Goal: Task Accomplishment & Management: Manage account settings

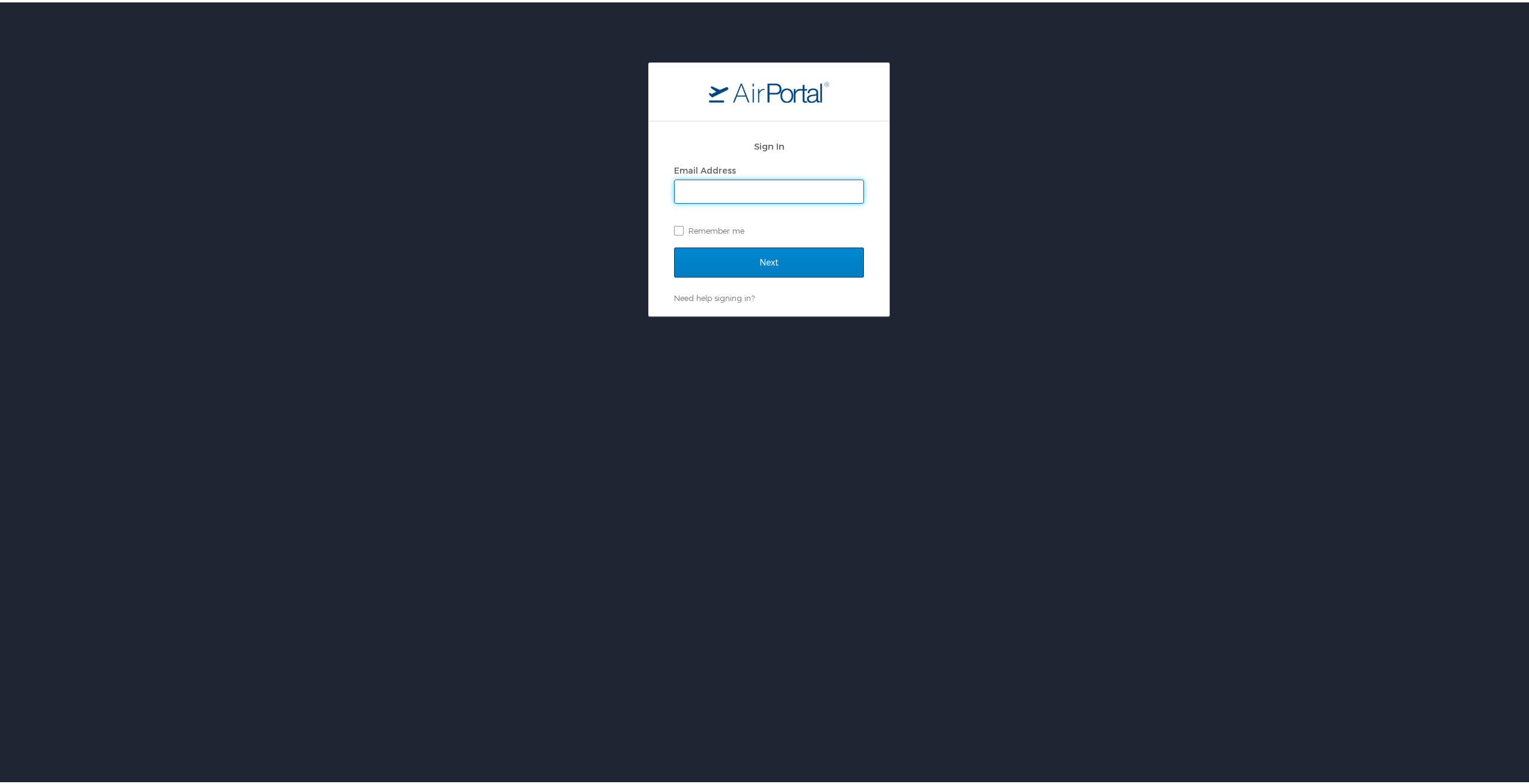
type input "cohawkins@sulc.edu"
click at [779, 265] on input "Next" at bounding box center [769, 260] width 190 height 30
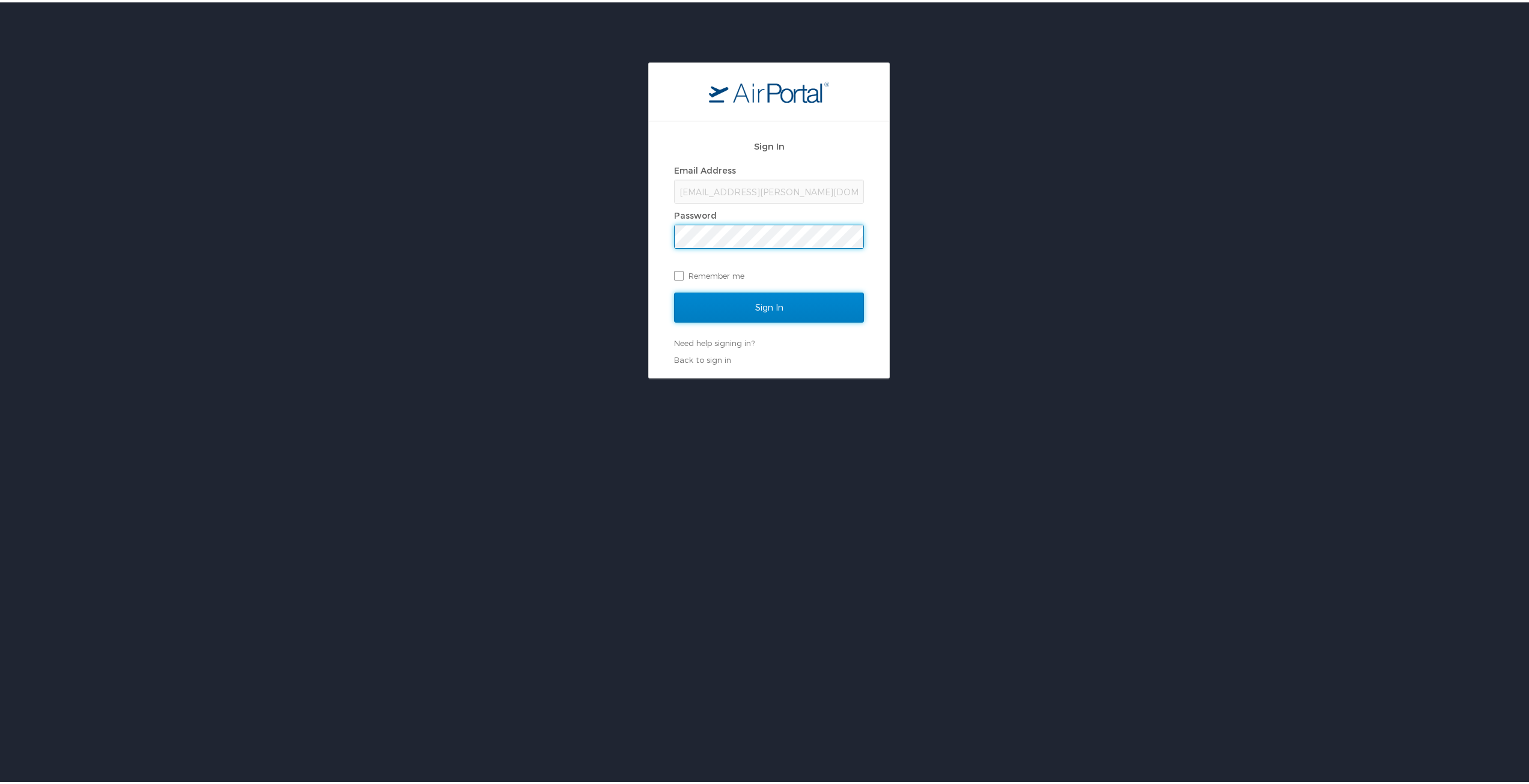
click at [791, 302] on input "Sign In" at bounding box center [769, 304] width 190 height 30
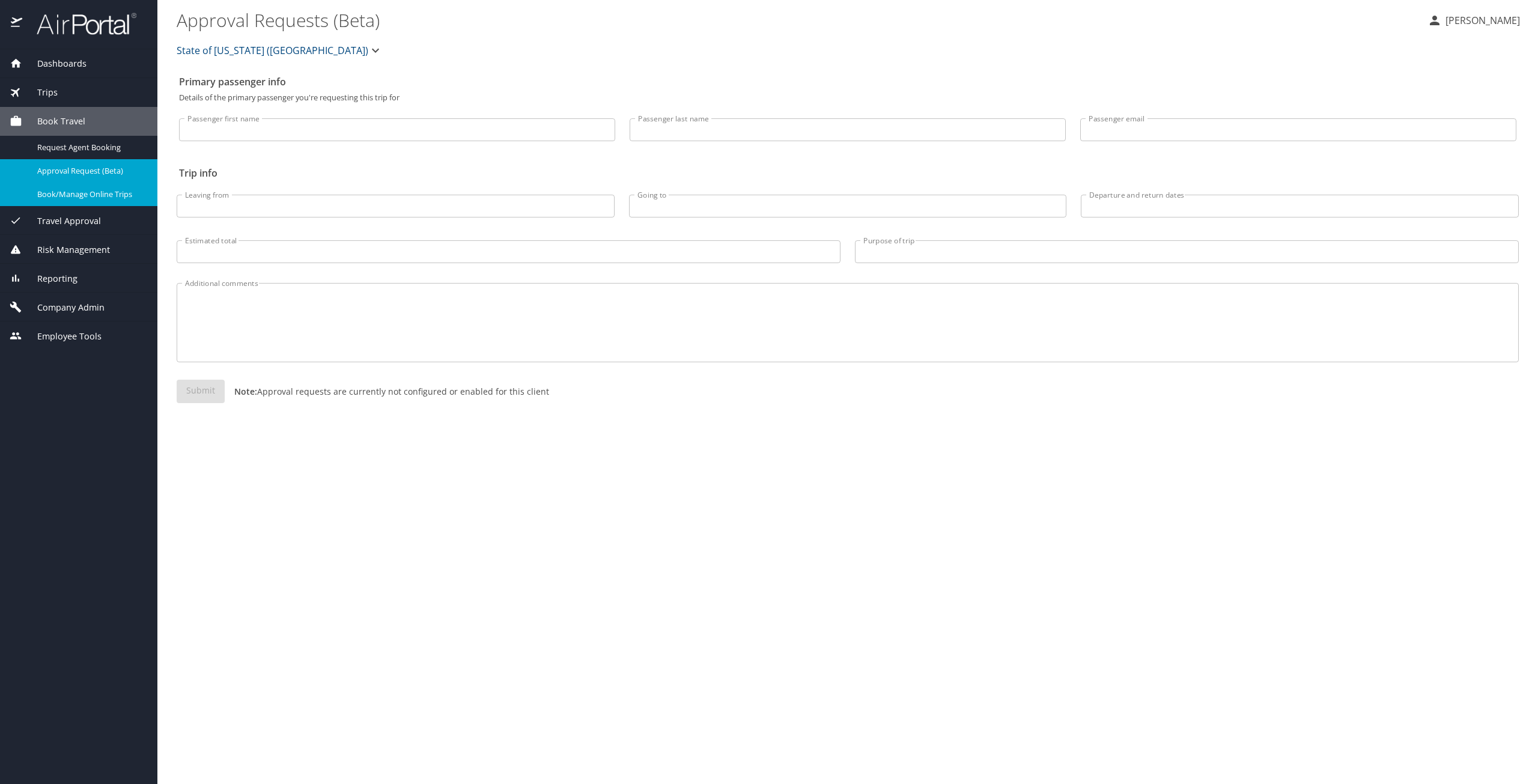
click at [97, 191] on span "Book/Manage Online Trips" at bounding box center [89, 194] width 106 height 12
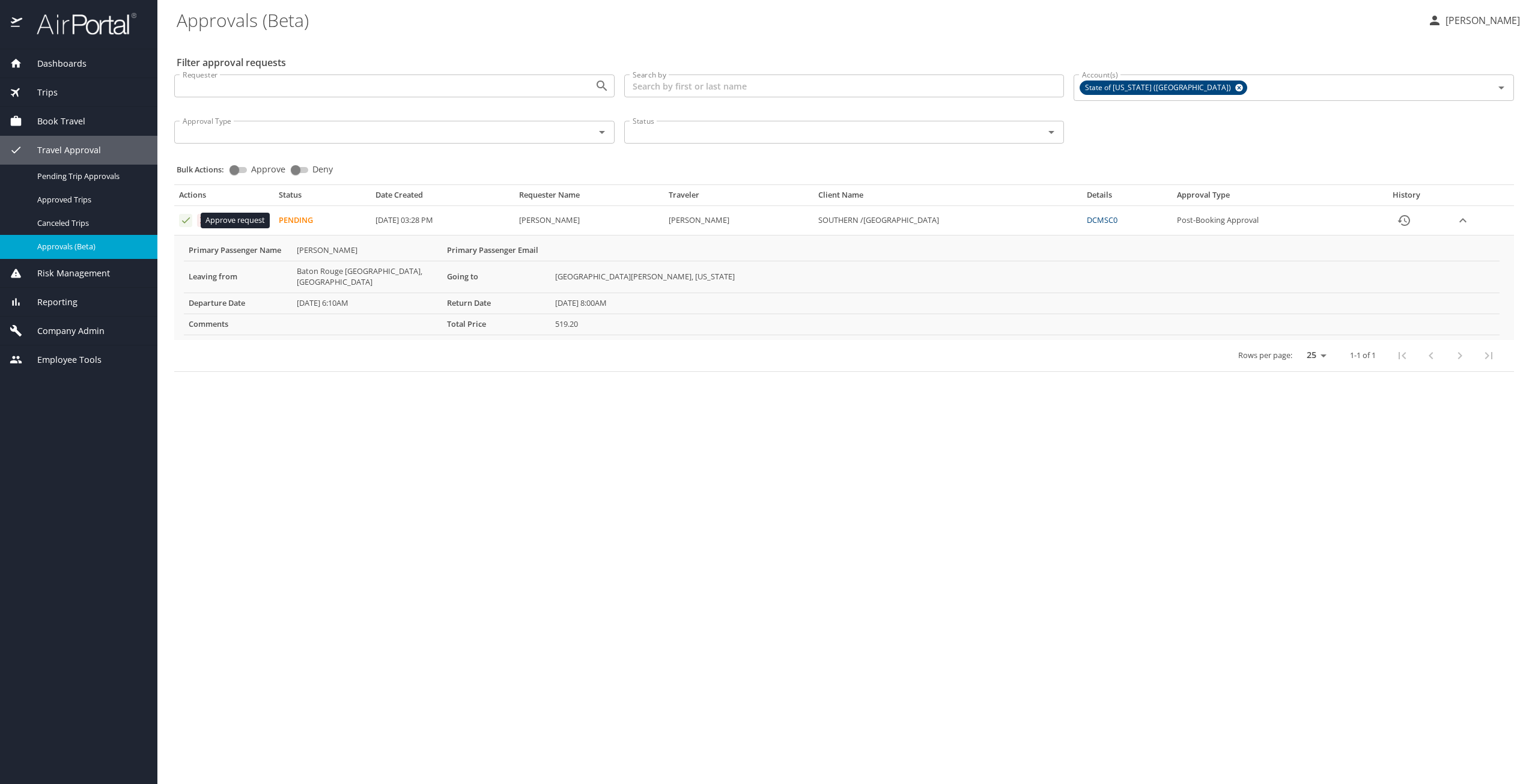
click at [183, 221] on icon "Approval table" at bounding box center [186, 220] width 12 height 12
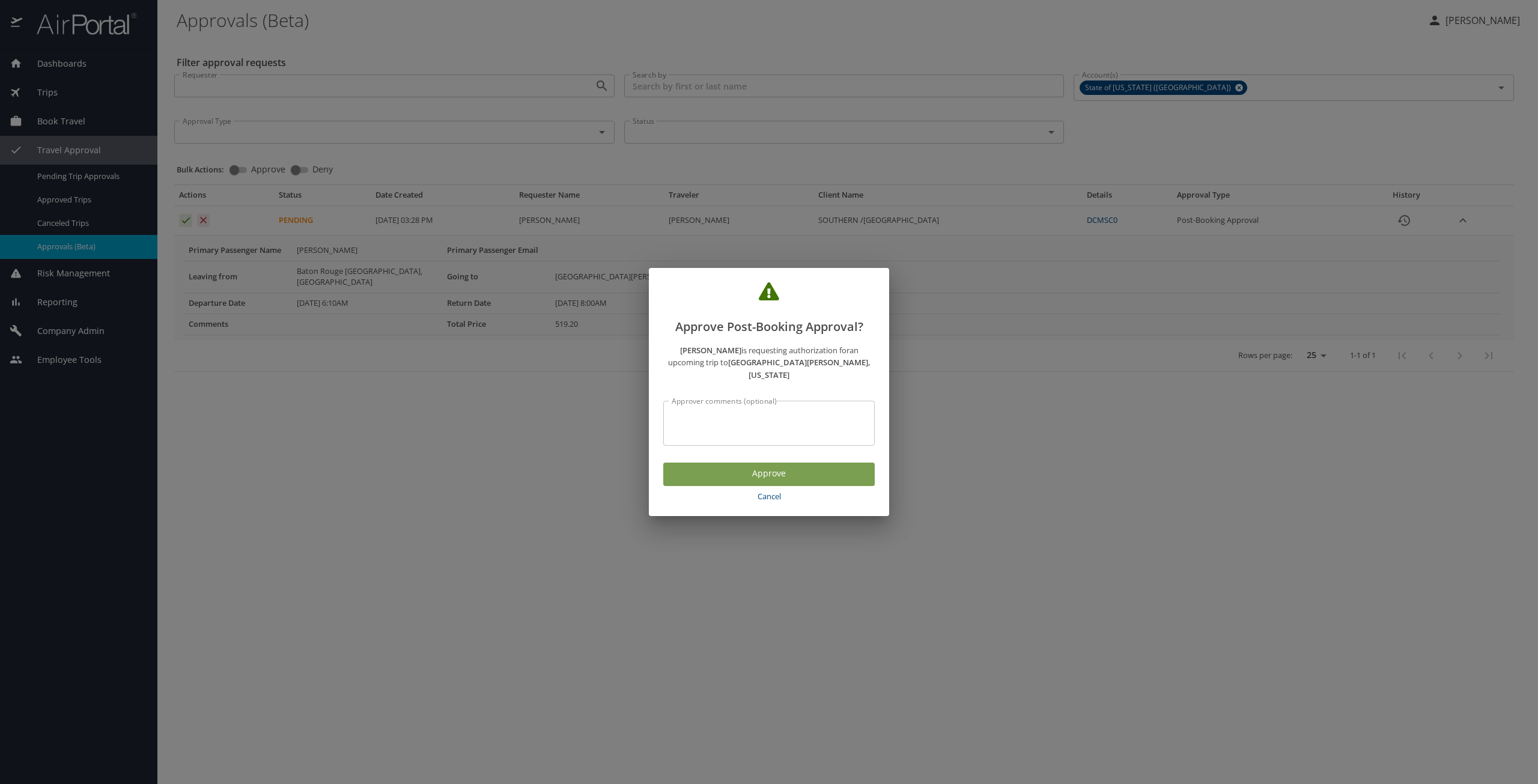
click at [706, 473] on span "Approve" at bounding box center [768, 473] width 192 height 15
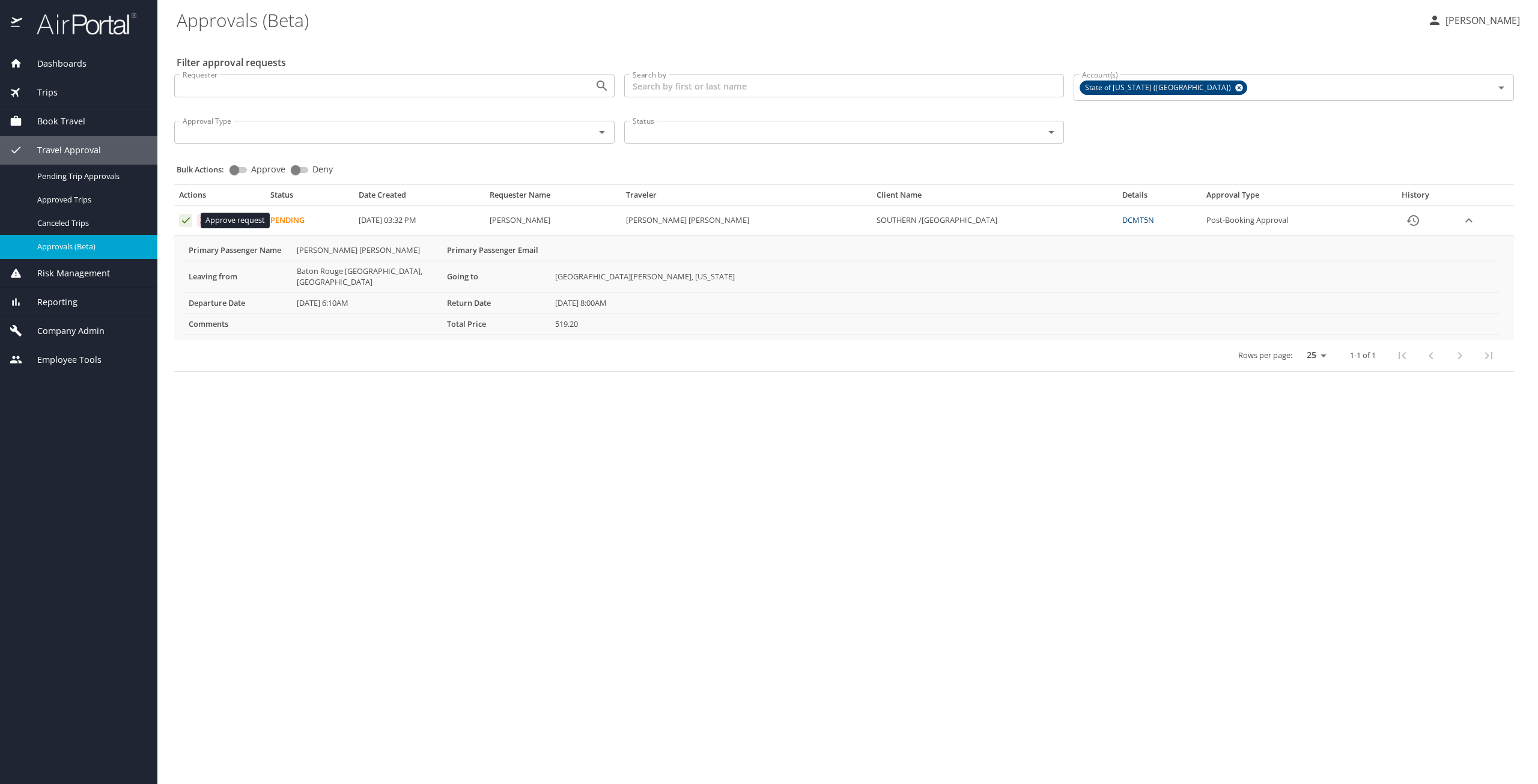
click at [184, 224] on icon "Approval table" at bounding box center [186, 220] width 12 height 12
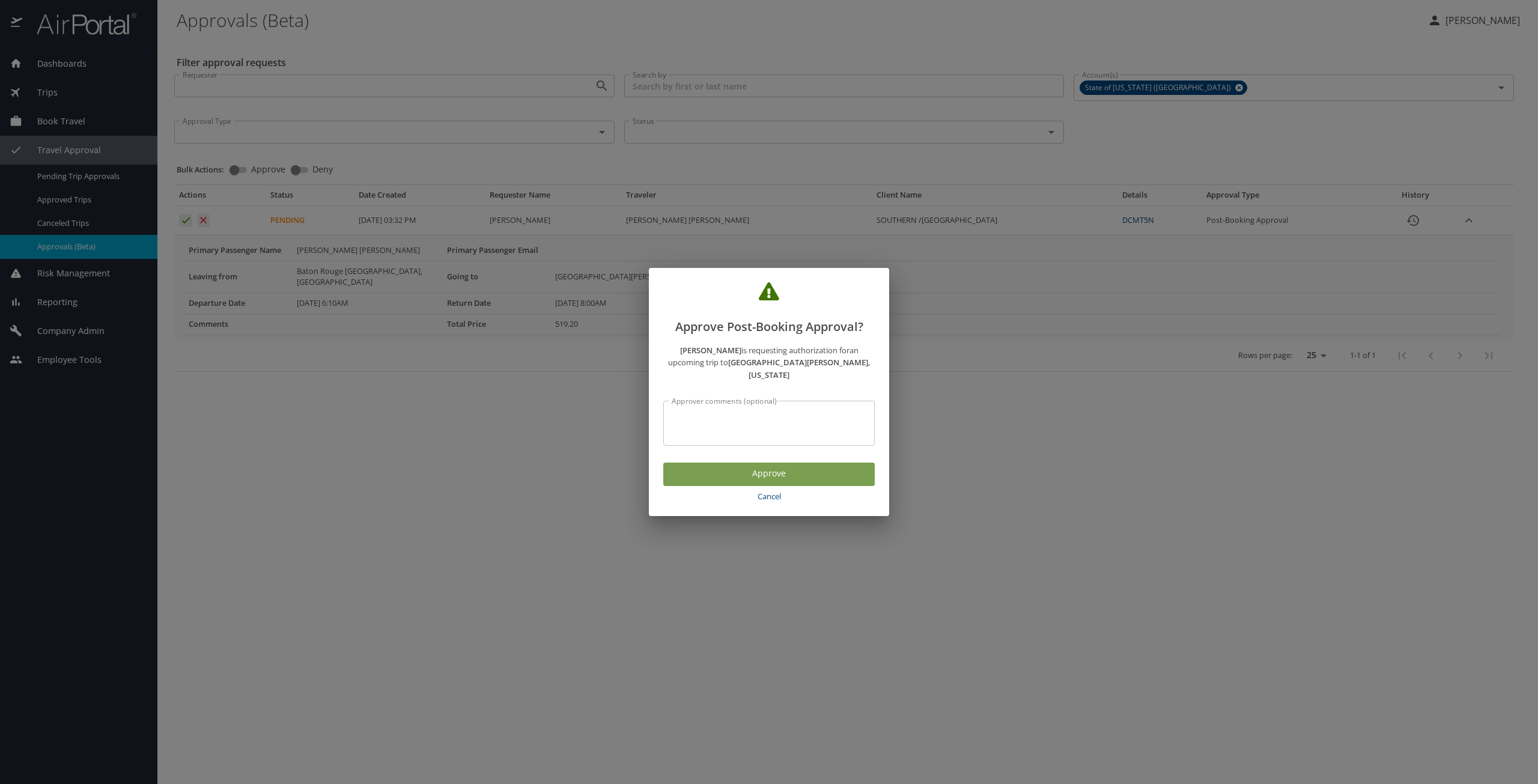
click at [825, 469] on span "Approve" at bounding box center [768, 473] width 192 height 15
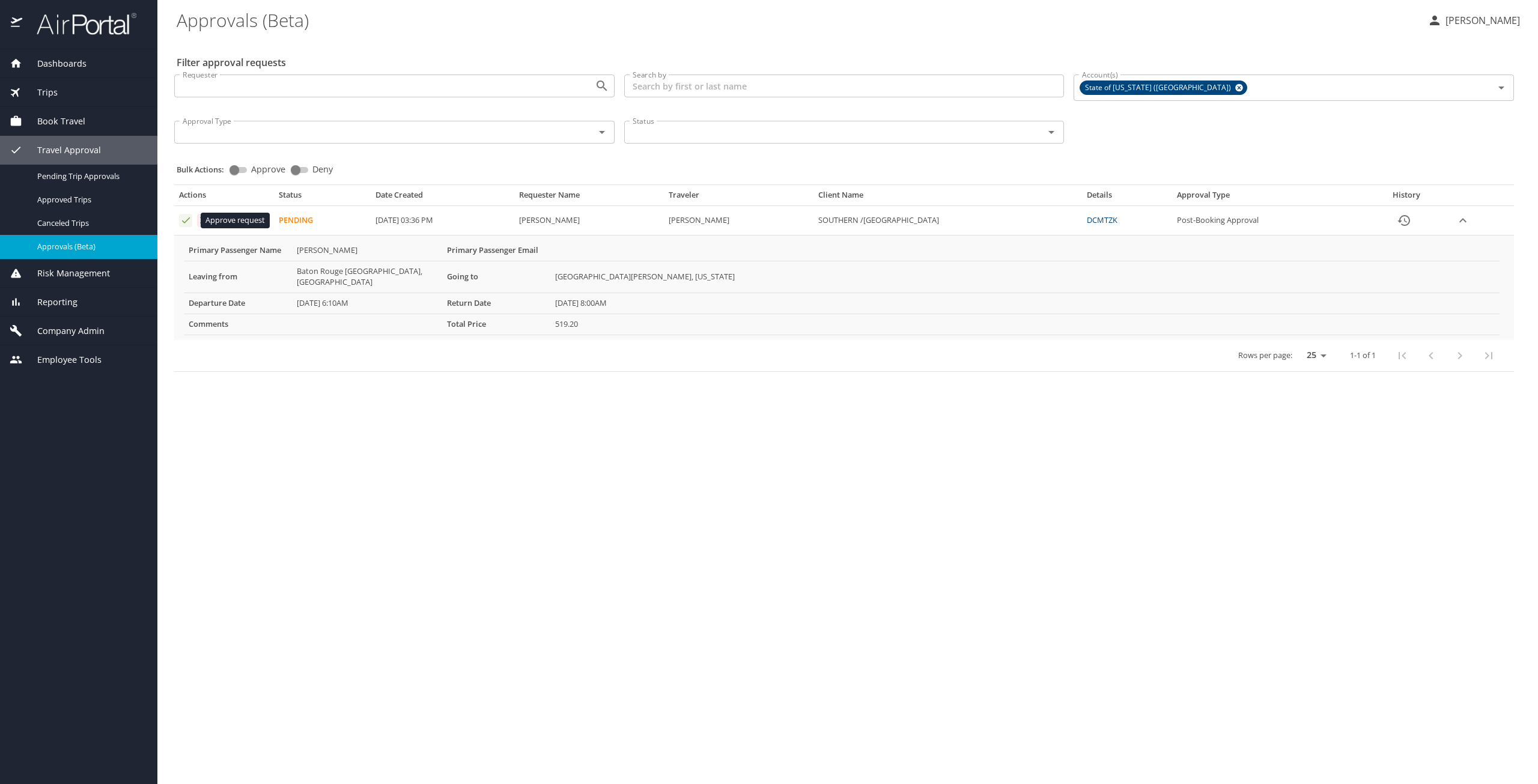
click at [186, 225] on icon "Approval table" at bounding box center [186, 220] width 12 height 12
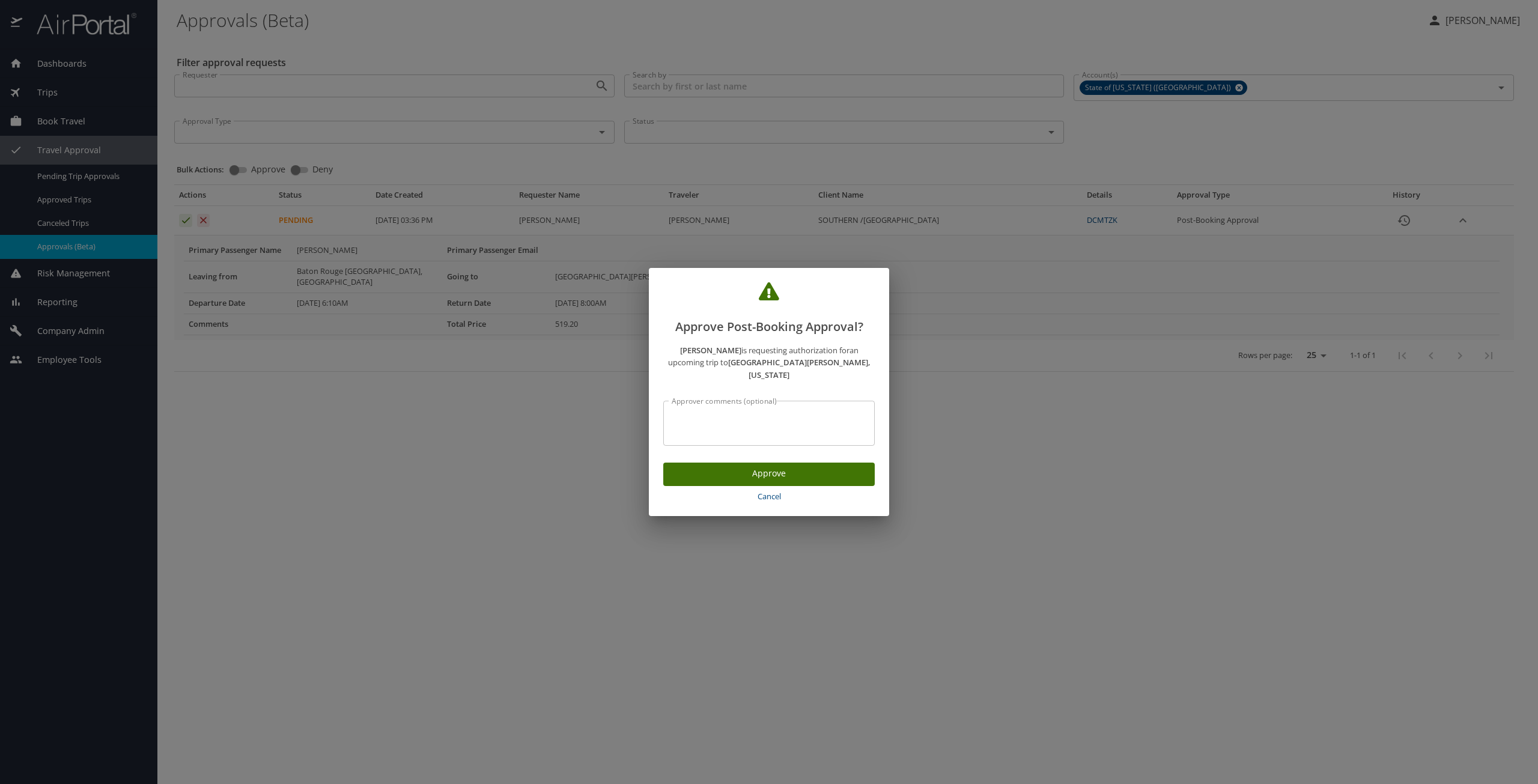
click at [821, 467] on span "Approve" at bounding box center [768, 473] width 192 height 15
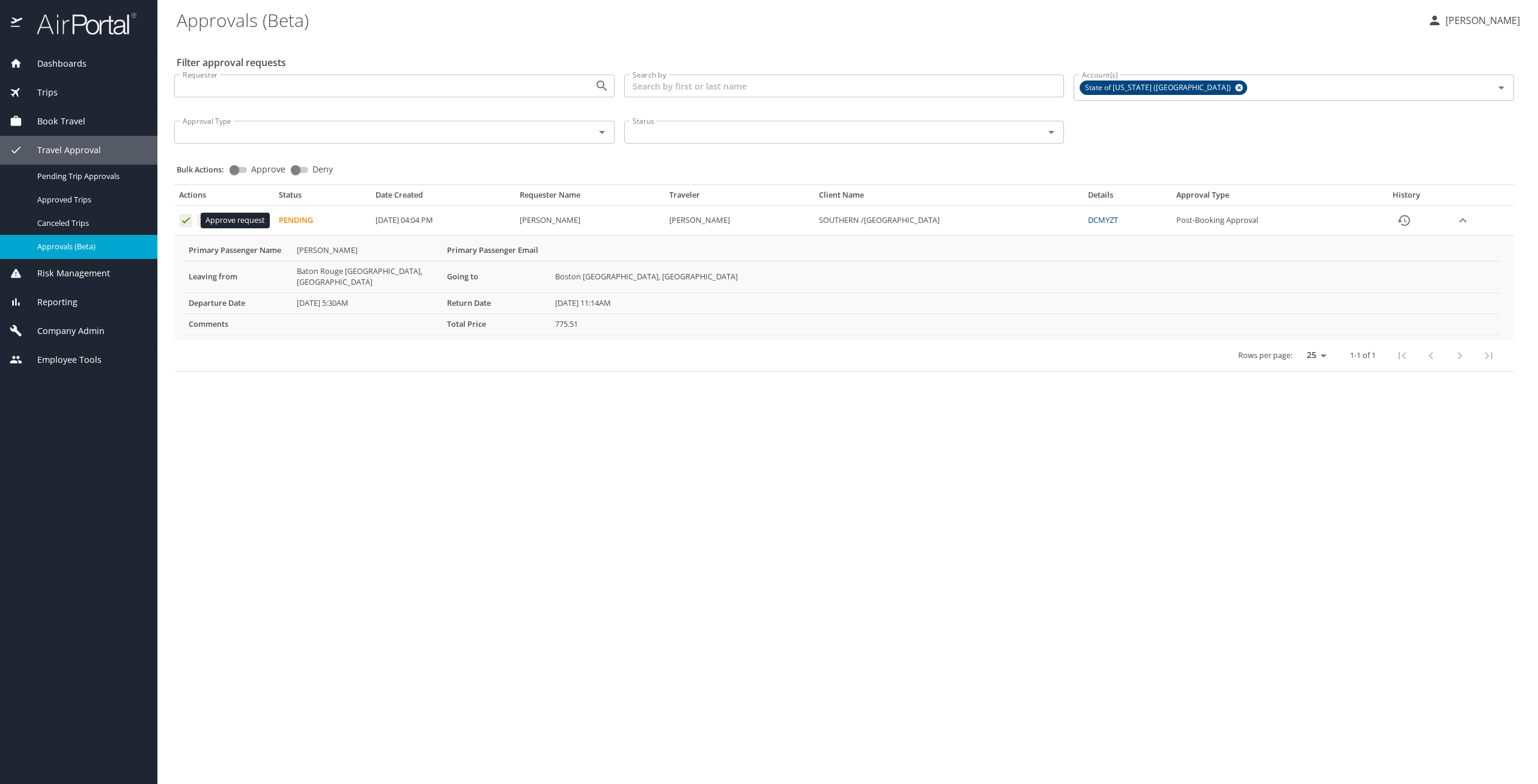
click at [186, 220] on icon "Approval table" at bounding box center [186, 220] width 12 height 12
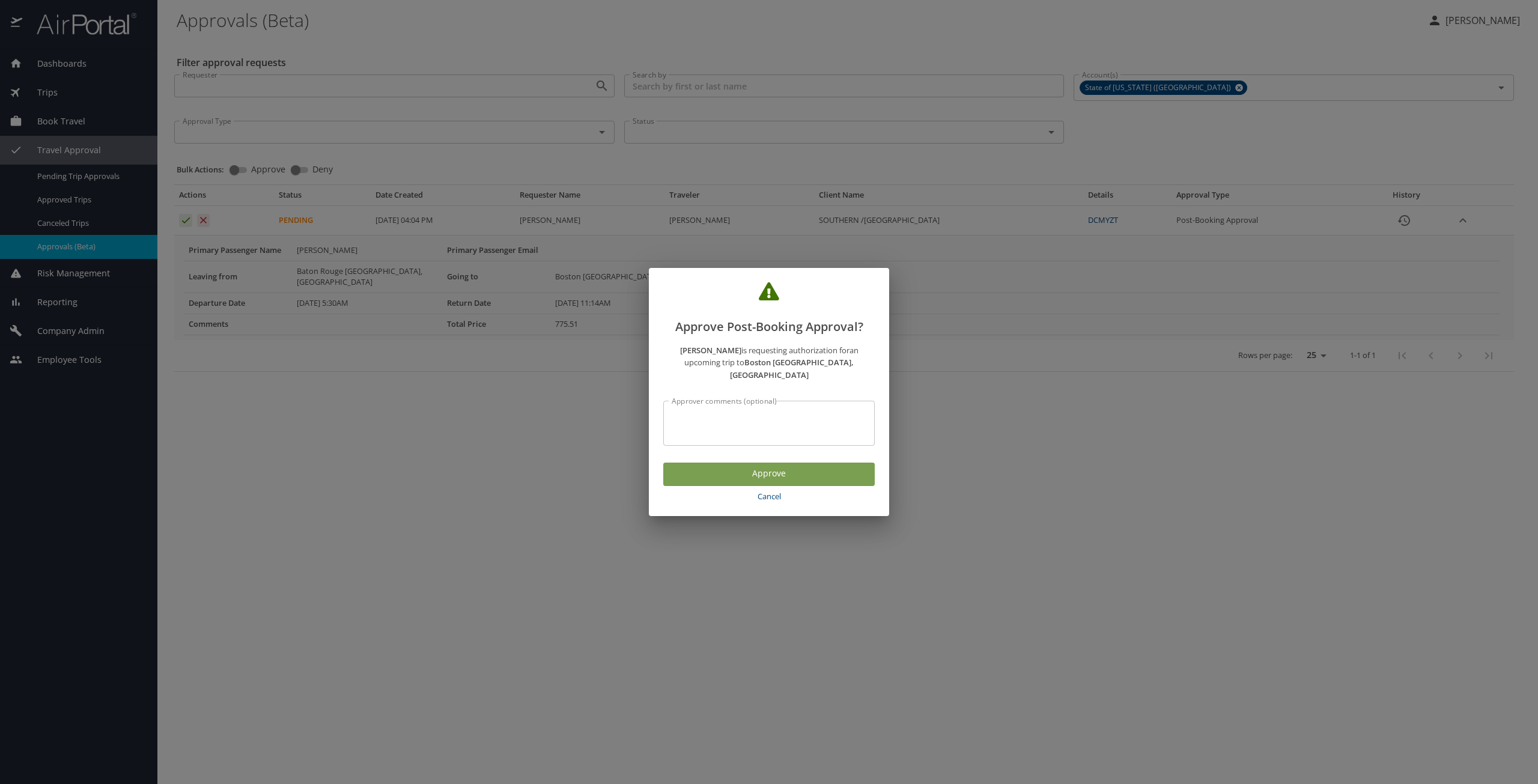
click at [718, 469] on span "Approve" at bounding box center [768, 473] width 192 height 15
